Goal: Task Accomplishment & Management: Use online tool/utility

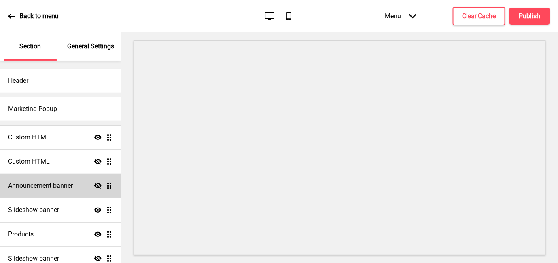
click at [19, 185] on h4 "Announcement banner" at bounding box center [40, 186] width 65 height 9
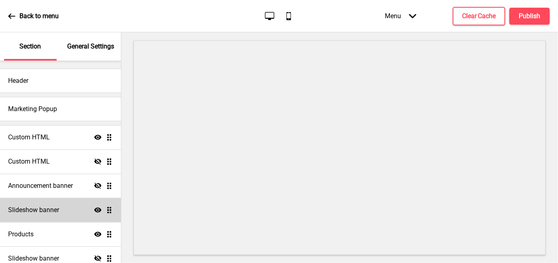
click at [23, 209] on h4 "Slideshow banner" at bounding box center [33, 210] width 51 height 9
click at [36, 212] on h4 "Slideshow banner" at bounding box center [33, 210] width 51 height 9
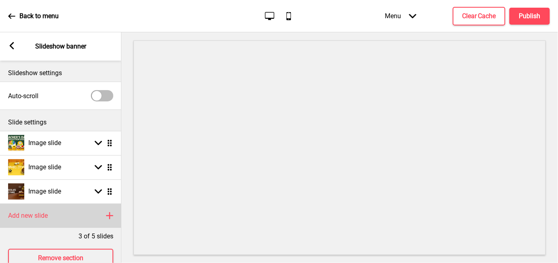
click at [111, 215] on rect at bounding box center [110, 216] width 10 height 10
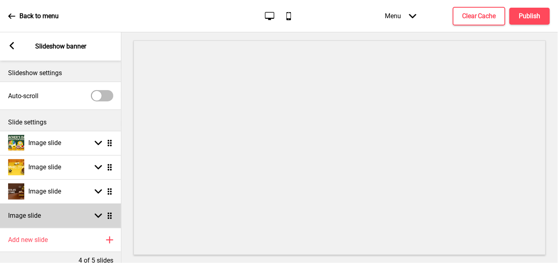
scroll to position [45, 0]
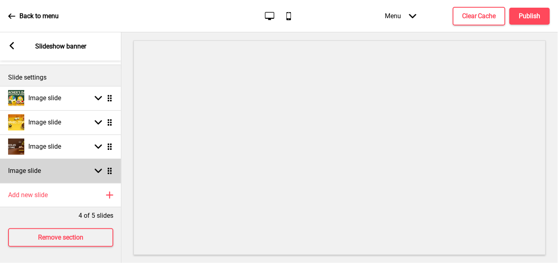
click at [95, 171] on rect at bounding box center [98, 170] width 7 height 7
select select "right"
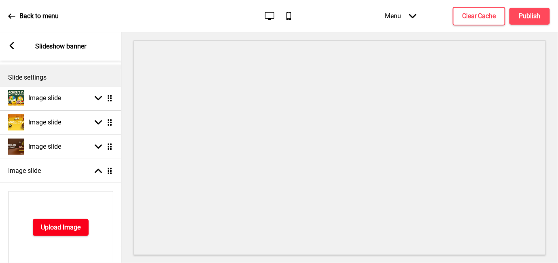
click at [55, 228] on h4 "Upload Image" at bounding box center [61, 227] width 40 height 9
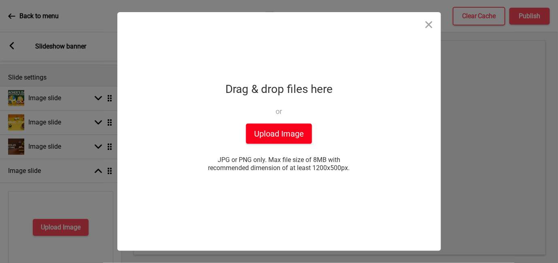
click at [275, 134] on button "Upload Image" at bounding box center [279, 134] width 66 height 20
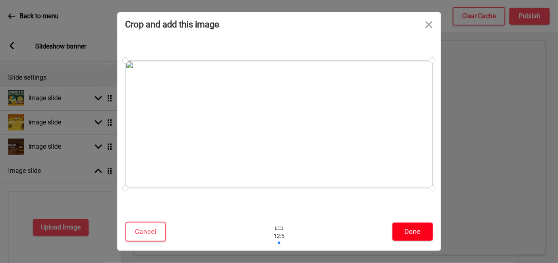
click at [405, 233] on button "Done" at bounding box center [412, 232] width 40 height 18
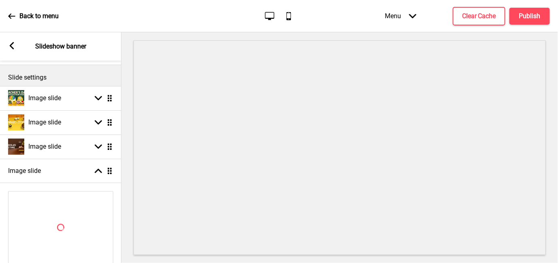
scroll to position [180, 0]
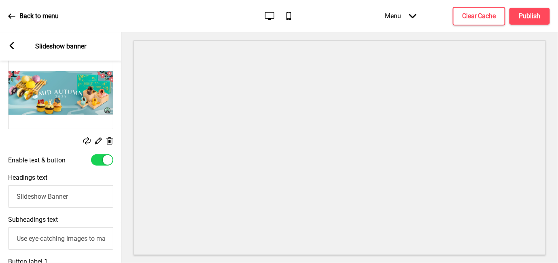
click at [103, 153] on div "Enable text & button" at bounding box center [60, 159] width 121 height 19
click at [104, 159] on div at bounding box center [108, 160] width 10 height 10
checkbox input "false"
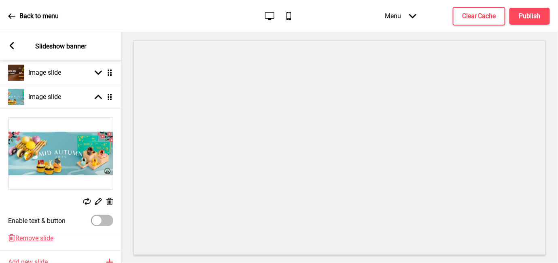
scroll to position [45, 0]
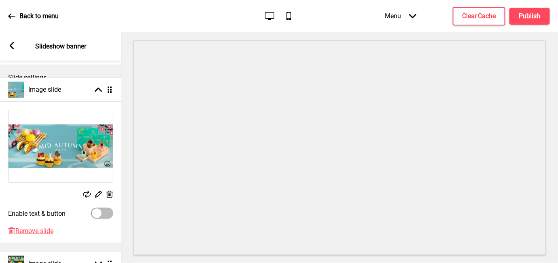
drag, startPoint x: 110, startPoint y: 169, endPoint x: 101, endPoint y: 88, distance: 81.3
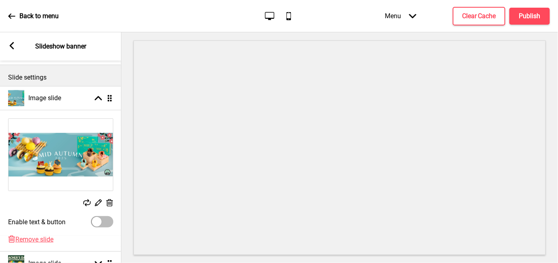
drag, startPoint x: 101, startPoint y: 88, endPoint x: 78, endPoint y: 83, distance: 23.5
click at [78, 83] on div "Slide settings" at bounding box center [60, 75] width 121 height 21
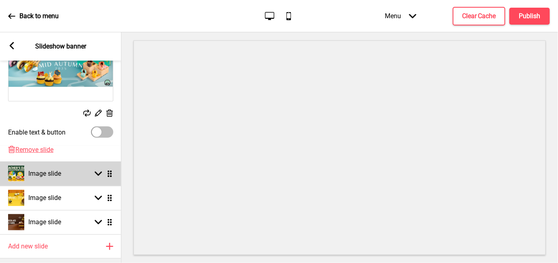
click at [95, 177] on div "Arrow down" at bounding box center [98, 173] width 7 height 7
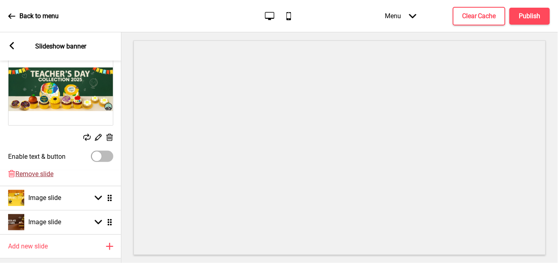
click at [35, 174] on span "Remove slide" at bounding box center [34, 174] width 38 height 8
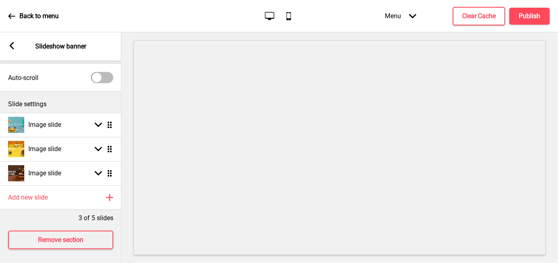
scroll to position [26, 0]
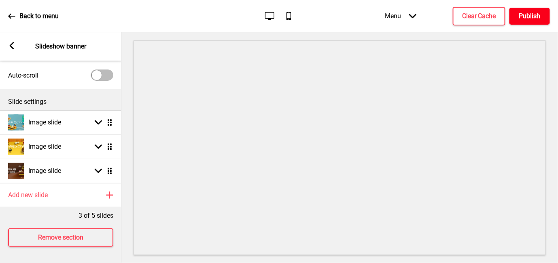
click at [539, 14] on h4 "Publish" at bounding box center [529, 16] width 21 height 9
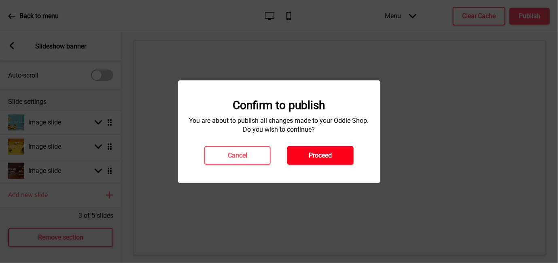
click at [328, 156] on h4 "Proceed" at bounding box center [320, 155] width 23 height 9
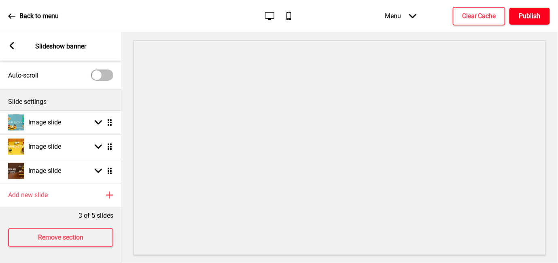
click at [523, 14] on h4 "Publish" at bounding box center [529, 16] width 21 height 9
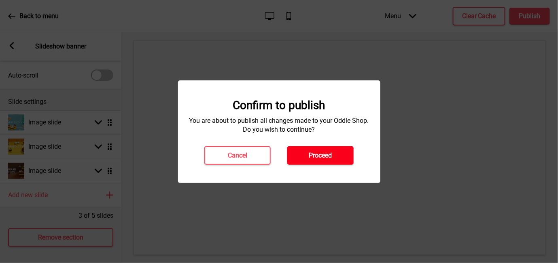
click at [337, 156] on button "Proceed" at bounding box center [320, 155] width 66 height 19
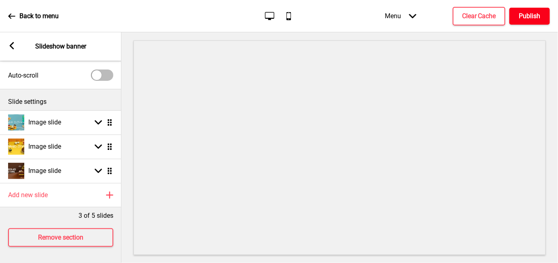
click at [537, 10] on button "Publish" at bounding box center [529, 16] width 40 height 17
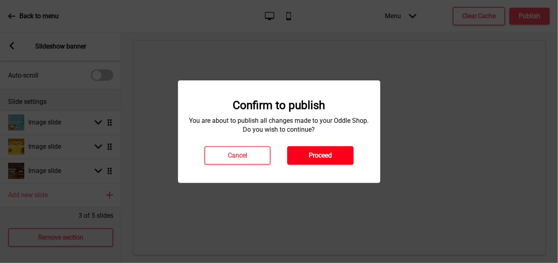
click at [328, 156] on h4 "Proceed" at bounding box center [320, 155] width 23 height 9
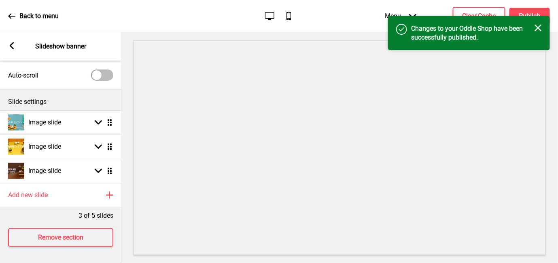
click at [14, 11] on div "Back to menu" at bounding box center [33, 16] width 51 height 22
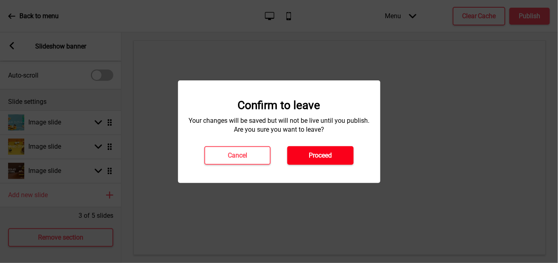
click at [294, 153] on button "Proceed" at bounding box center [320, 155] width 66 height 19
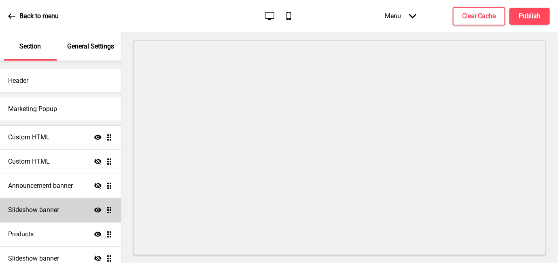
click at [60, 207] on div "Slideshow banner Show Drag" at bounding box center [60, 210] width 121 height 24
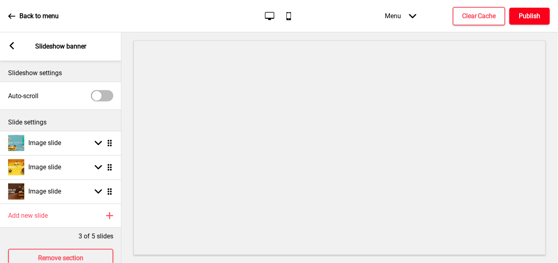
click at [531, 18] on h4 "Publish" at bounding box center [529, 16] width 21 height 9
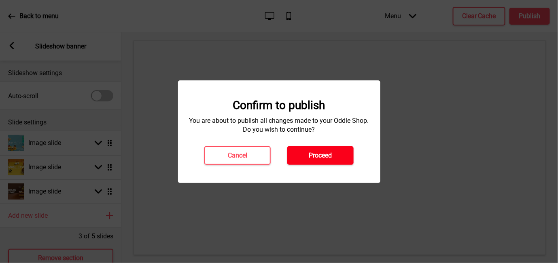
click at [333, 154] on button "Proceed" at bounding box center [320, 155] width 66 height 19
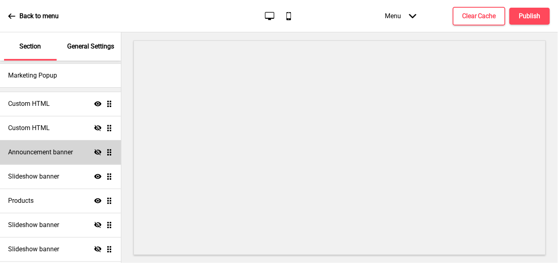
scroll to position [45, 0]
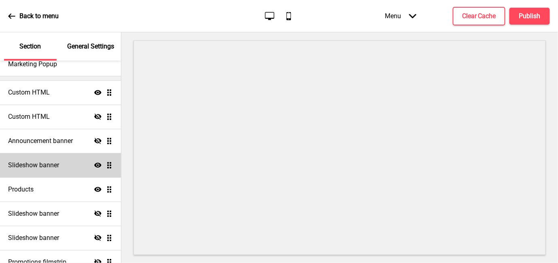
click at [65, 162] on div "Slideshow banner Show Drag" at bounding box center [60, 165] width 121 height 24
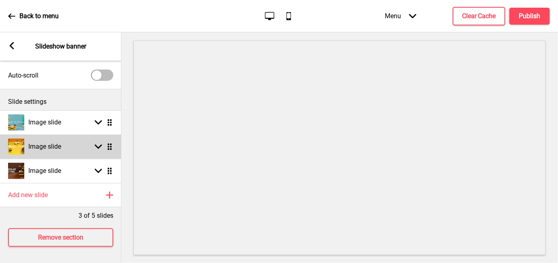
scroll to position [0, 0]
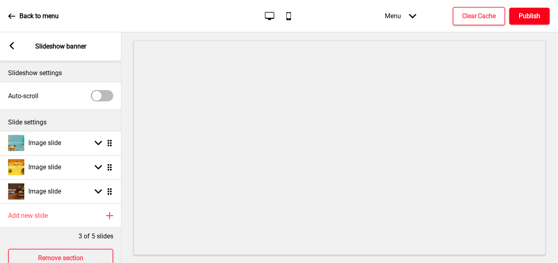
click at [535, 17] on h4 "Publish" at bounding box center [529, 16] width 21 height 9
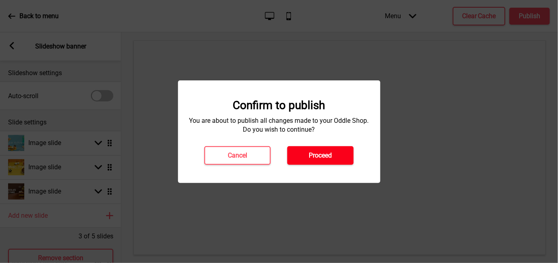
click at [313, 154] on h4 "Proceed" at bounding box center [320, 155] width 23 height 9
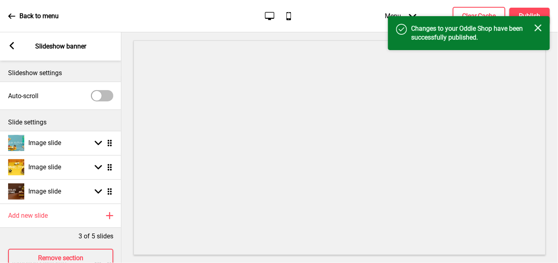
click at [287, 20] on icon at bounding box center [288, 16] width 4 height 8
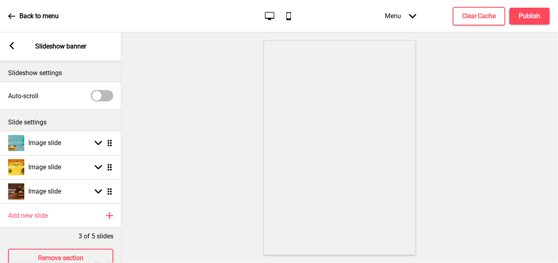
click at [277, 21] on div "Desktop Mobile" at bounding box center [279, 16] width 38 height 11
click at [269, 18] on icon at bounding box center [269, 16] width 9 height 8
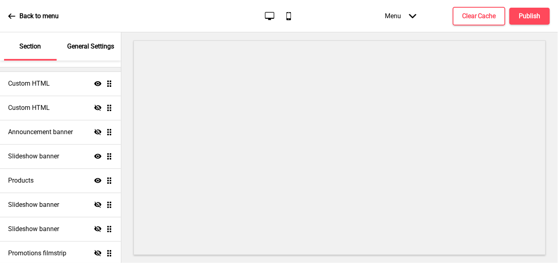
scroll to position [135, 0]
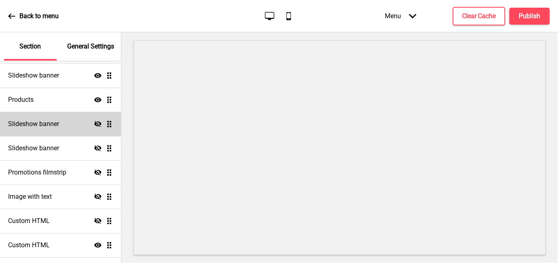
click at [39, 130] on div "Slideshow banner Hide Drag" at bounding box center [60, 124] width 121 height 24
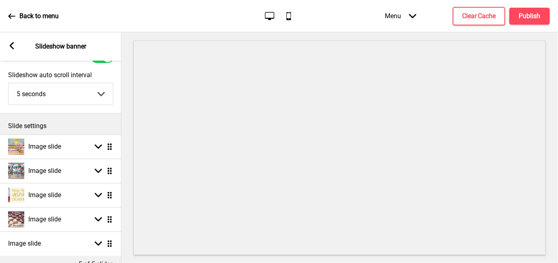
scroll to position [0, 0]
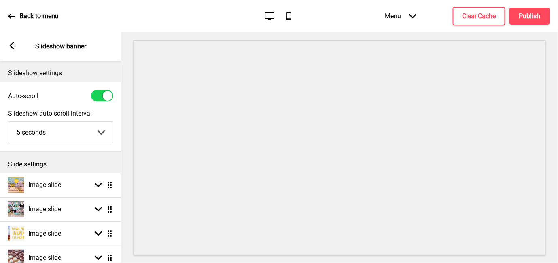
click at [8, 46] on rect at bounding box center [11, 45] width 7 height 7
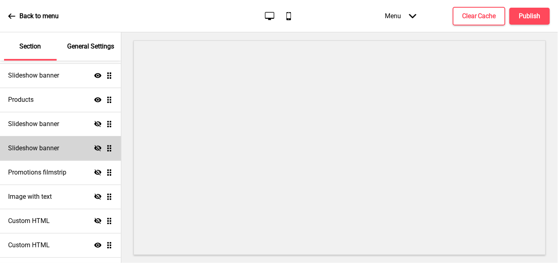
click at [42, 150] on h4 "Slideshow banner" at bounding box center [33, 148] width 51 height 9
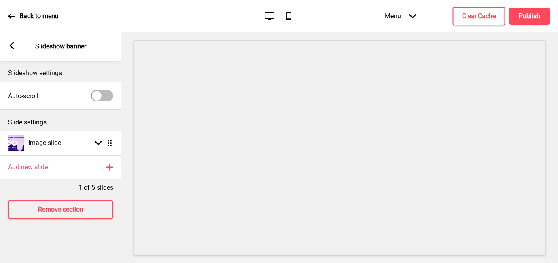
click at [11, 47] on icon at bounding box center [12, 45] width 4 height 7
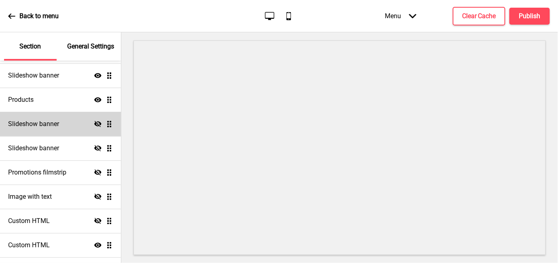
scroll to position [45, 0]
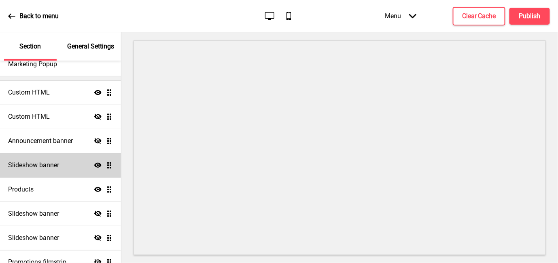
click at [55, 162] on h4 "Slideshow banner" at bounding box center [33, 165] width 51 height 9
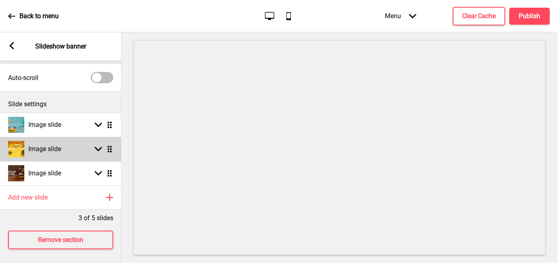
scroll to position [26, 0]
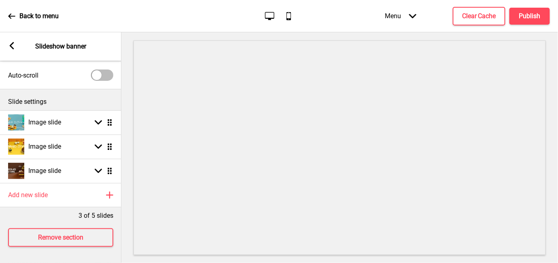
click at [58, 207] on div "3 of 5 slides" at bounding box center [60, 213] width 121 height 13
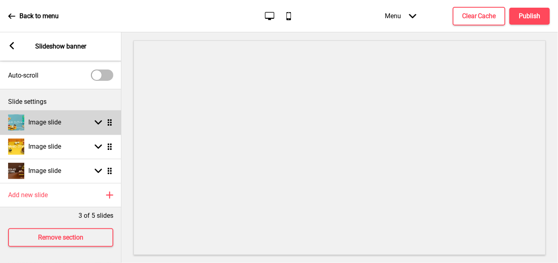
click at [97, 119] on rect at bounding box center [98, 122] width 7 height 7
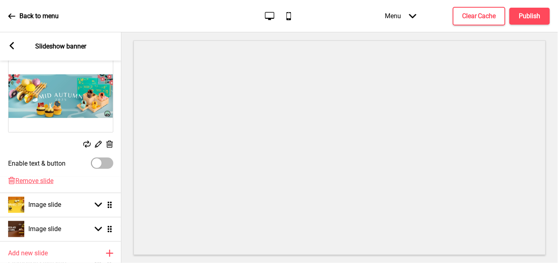
scroll to position [116, 0]
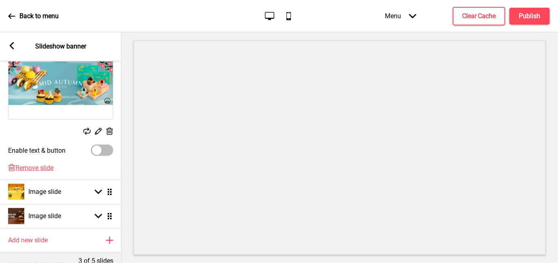
click at [99, 152] on div at bounding box center [97, 151] width 10 height 10
checkbox input "true"
select select "right"
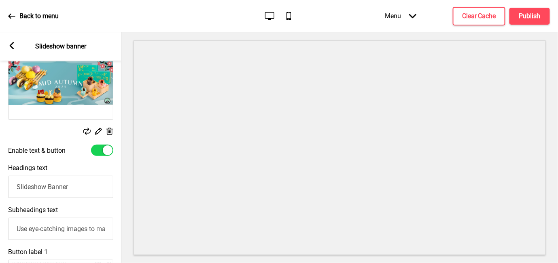
click at [99, 152] on div at bounding box center [102, 150] width 22 height 11
checkbox input "false"
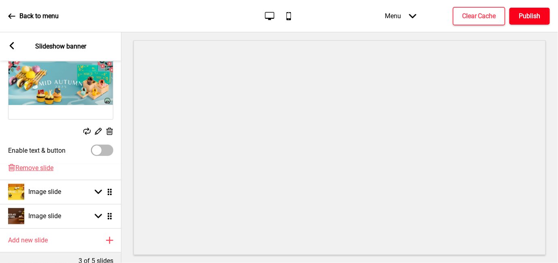
click at [535, 19] on h4 "Publish" at bounding box center [529, 16] width 21 height 9
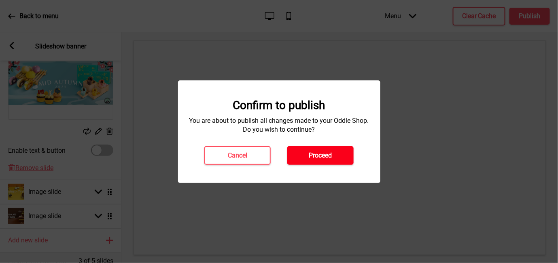
click at [341, 150] on button "Proceed" at bounding box center [320, 155] width 66 height 19
